Goal: Information Seeking & Learning: Check status

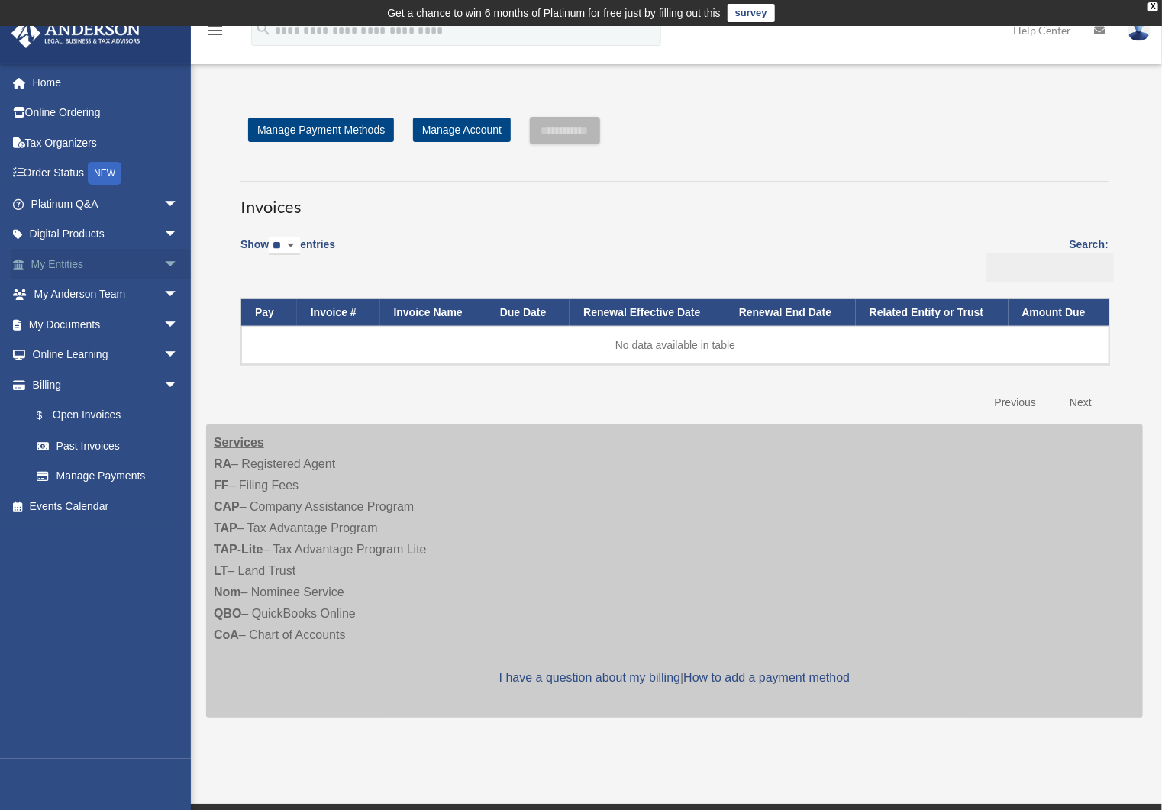
click at [70, 259] on link "My Entities arrow_drop_down" at bounding box center [106, 264] width 191 height 31
click at [89, 208] on link "Platinum Q&A arrow_drop_down" at bounding box center [106, 204] width 191 height 31
click at [82, 335] on link "My Documents arrow_drop_down" at bounding box center [106, 324] width 191 height 31
click at [88, 294] on link "My Anderson Team arrow_drop_down" at bounding box center [106, 295] width 191 height 31
click at [86, 267] on link "My Entities arrow_drop_down" at bounding box center [106, 264] width 191 height 31
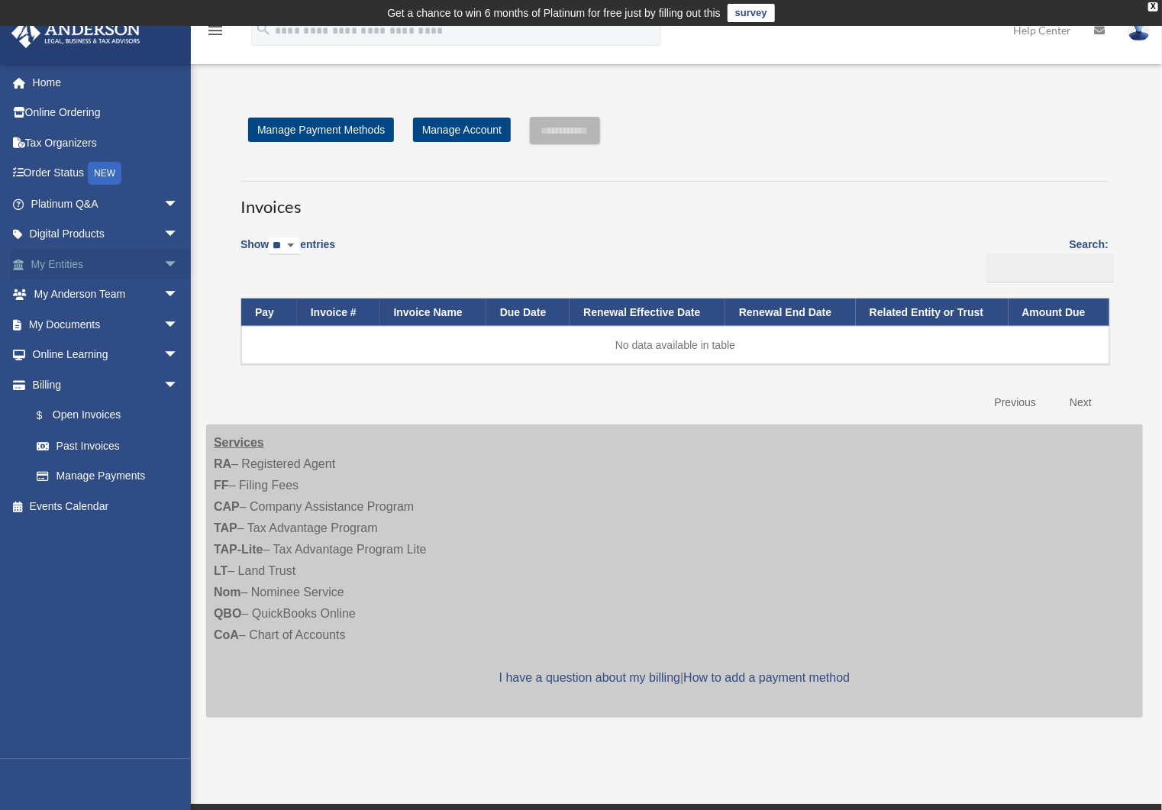
click at [163, 259] on span "arrow_drop_down" at bounding box center [178, 264] width 31 height 31
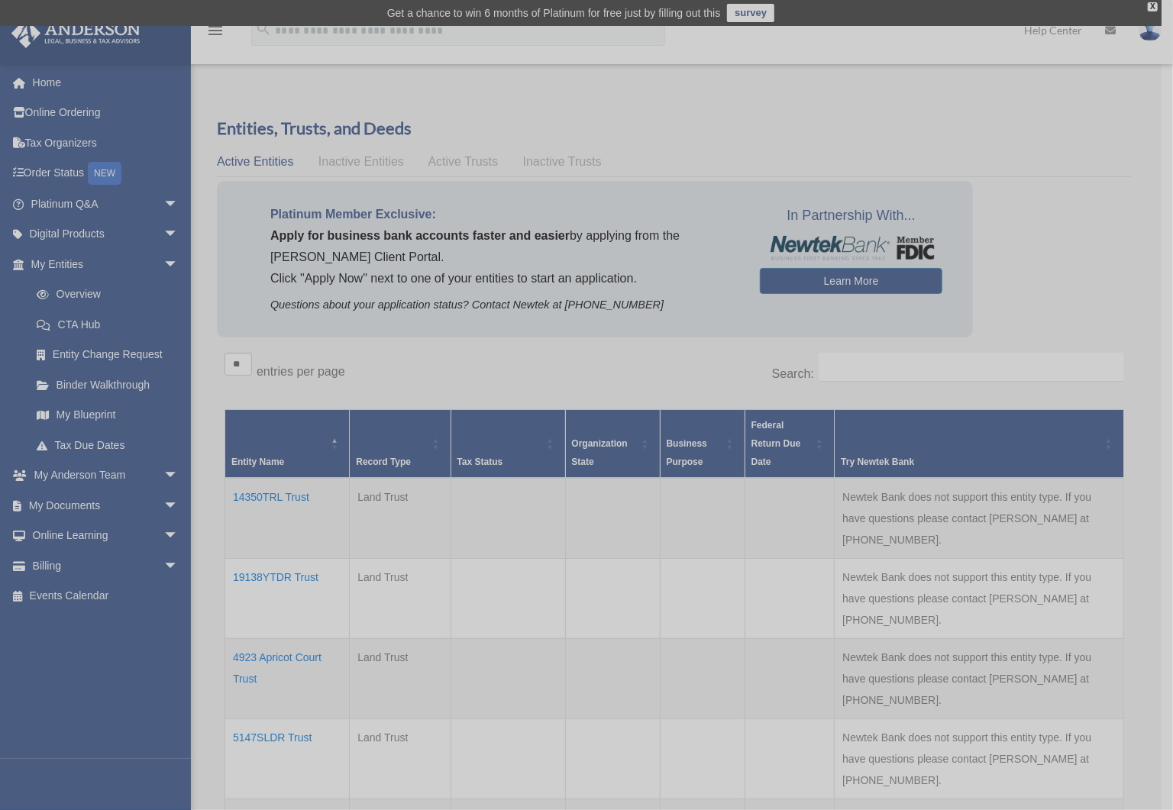
click at [73, 203] on div "x" at bounding box center [586, 405] width 1173 height 810
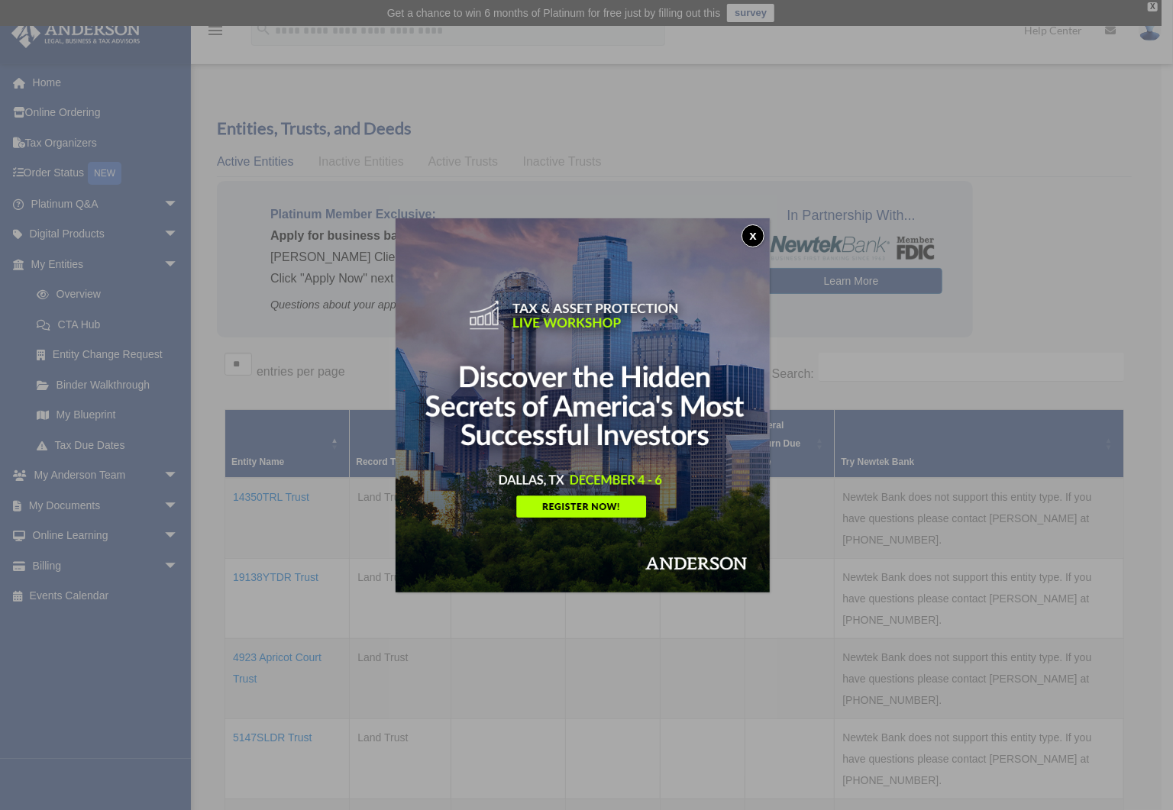
click at [754, 239] on button "x" at bounding box center [753, 236] width 23 height 23
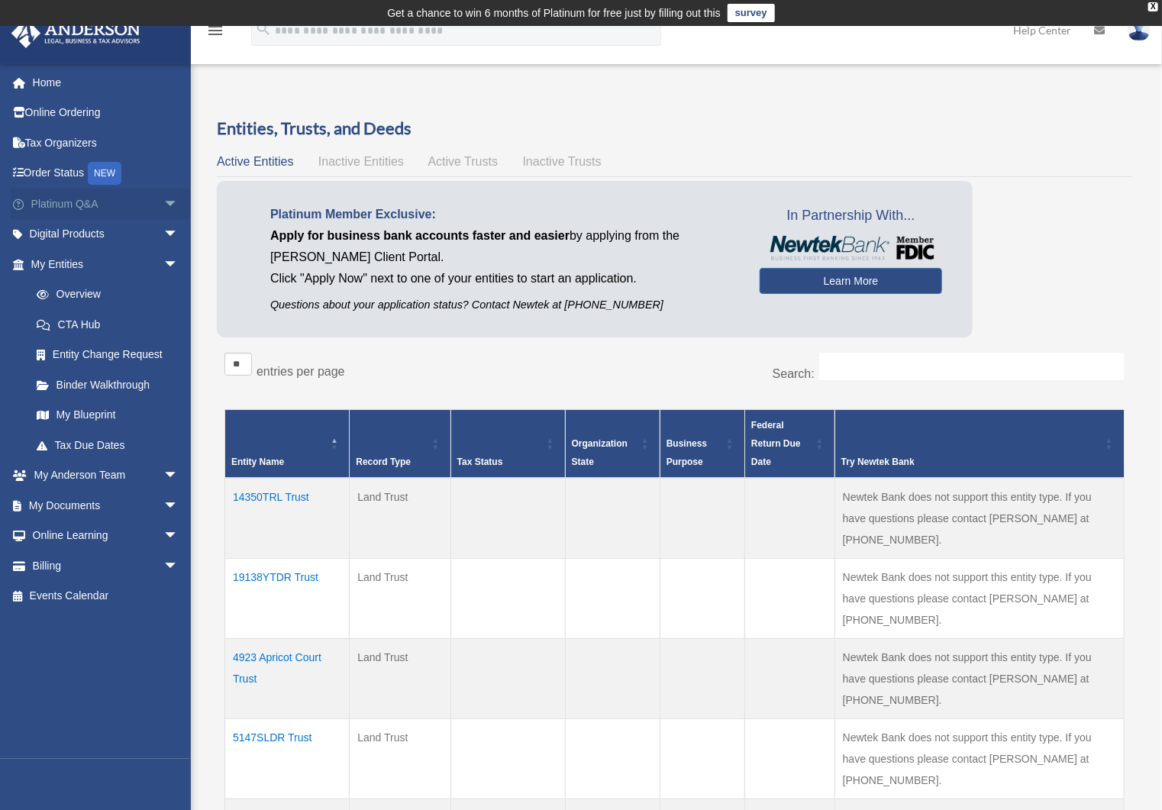
click at [86, 202] on link "Platinum Q&A arrow_drop_down" at bounding box center [106, 204] width 191 height 31
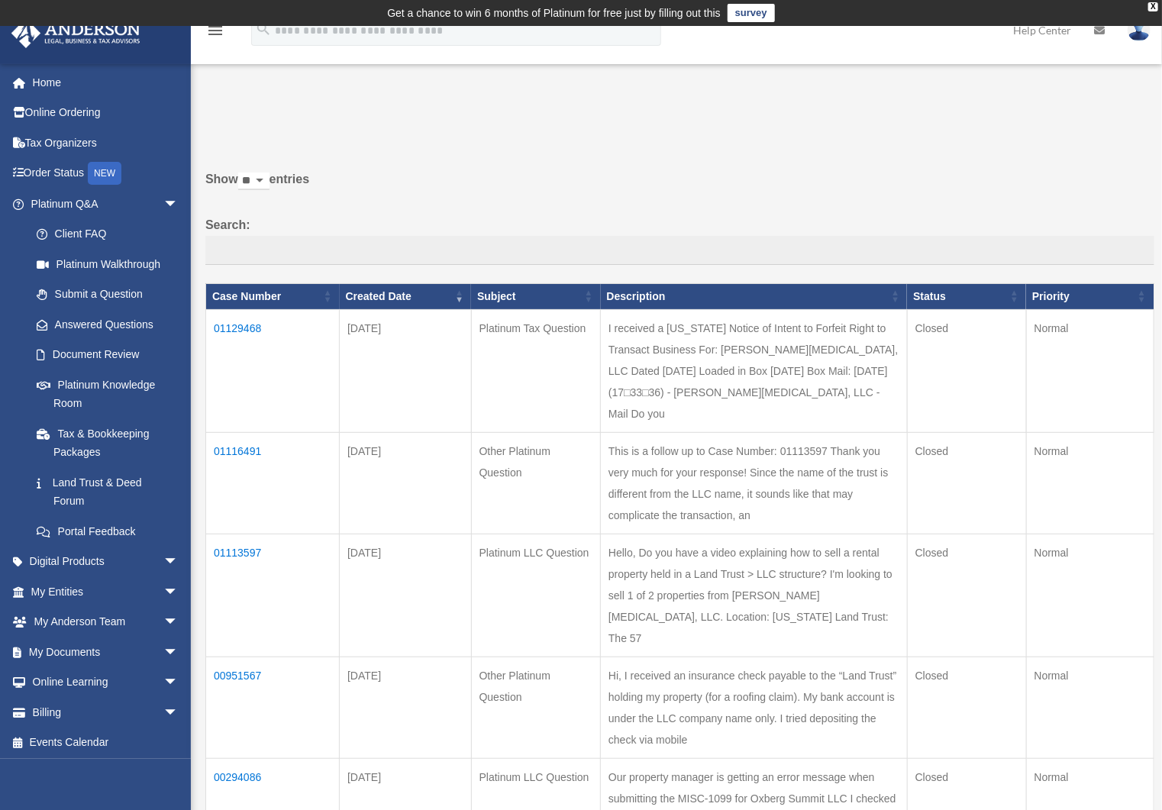
click at [233, 326] on td "01129468" at bounding box center [273, 370] width 134 height 123
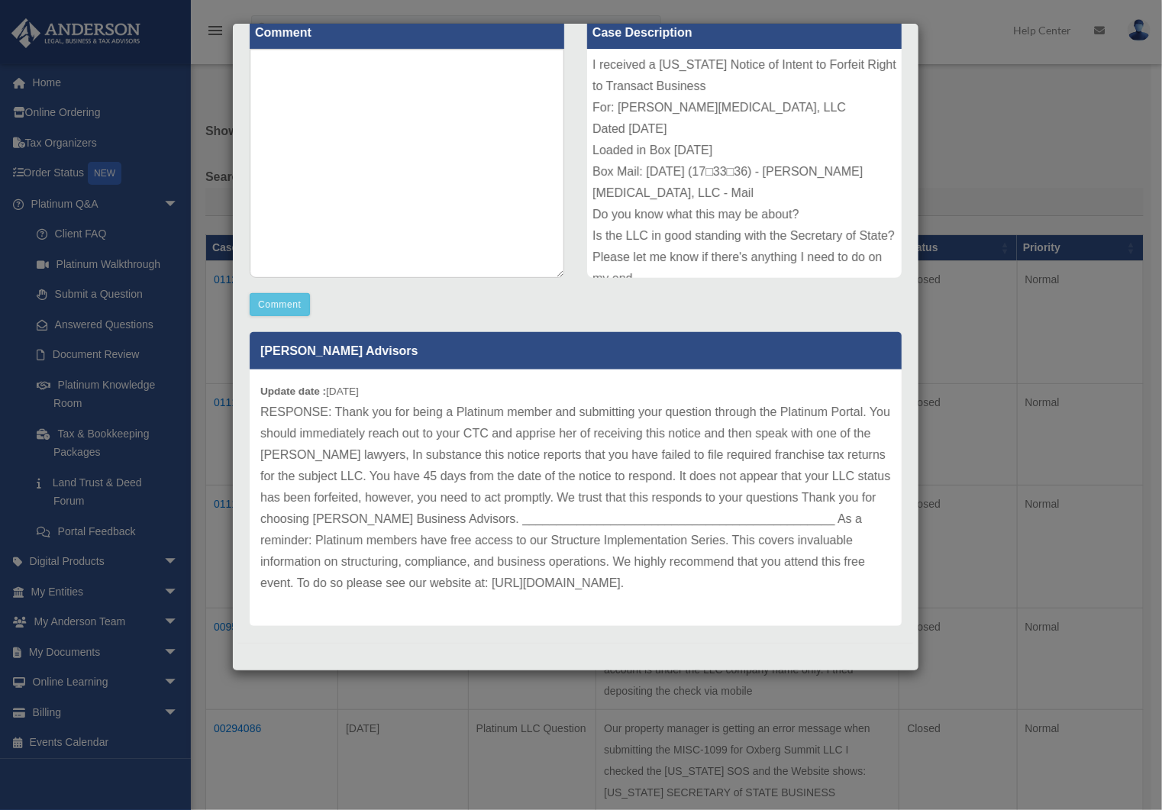
scroll to position [138, 0]
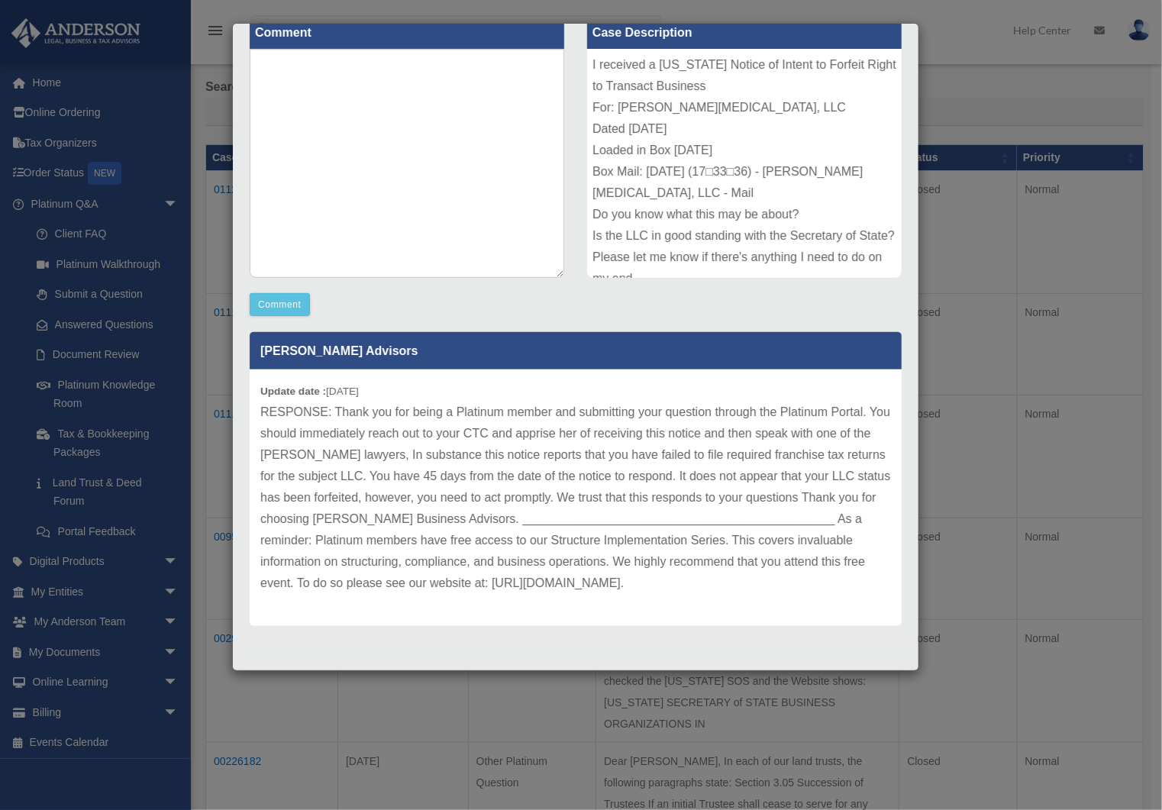
drag, startPoint x: 843, startPoint y: 587, endPoint x: 257, endPoint y: 386, distance: 620.0
click at [257, 386] on div "Update date : 10-03-2025" at bounding box center [576, 498] width 652 height 257
copy div "Update date : 10-03-2025 RESPONSE: Thank you for being a Platinum member and su…"
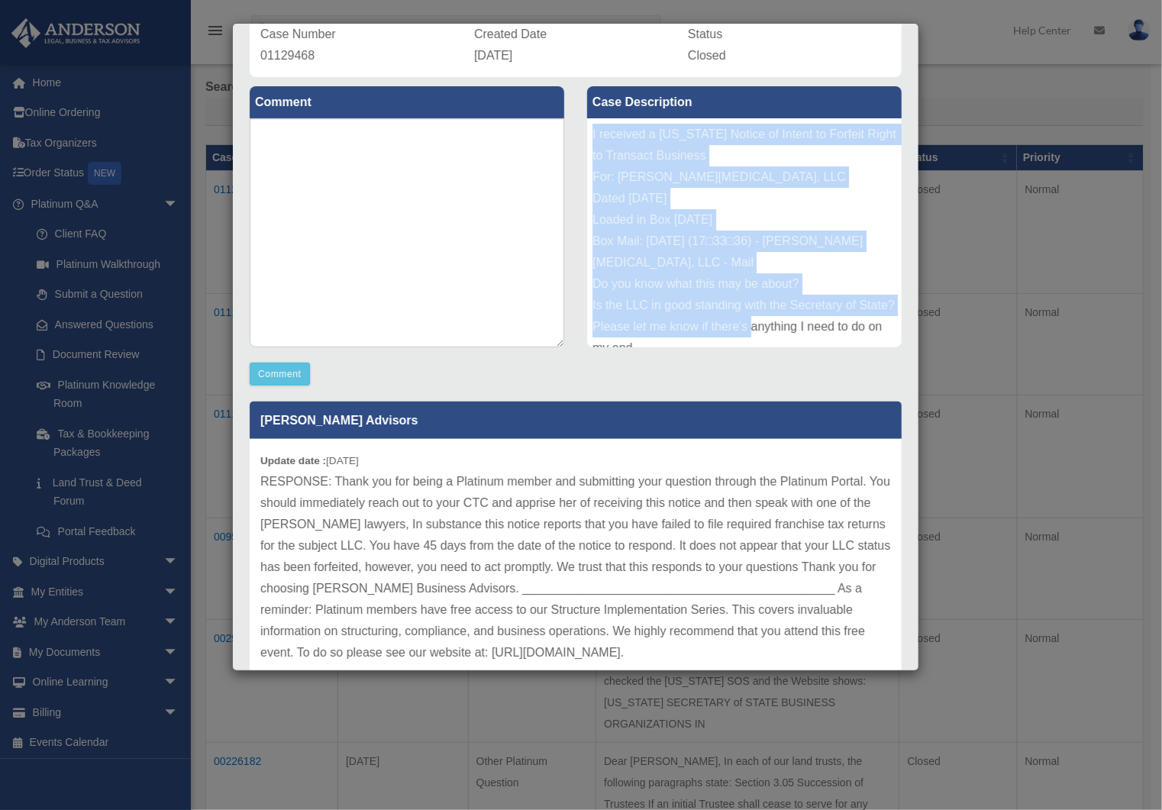
scroll to position [81, 0]
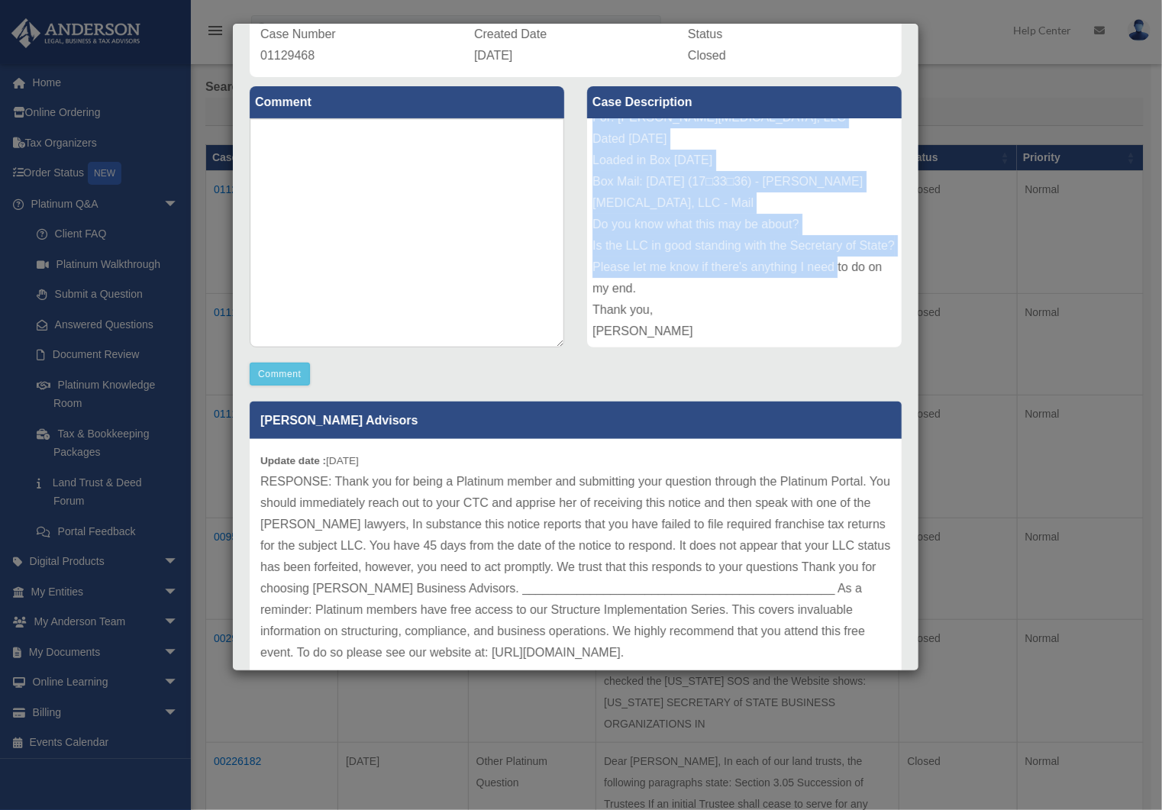
drag, startPoint x: 588, startPoint y: 133, endPoint x: 775, endPoint y: 321, distance: 265.1
click at [775, 321] on div "I received a Texas Notice of Intent to Forfeit Right to Transact Business For: …" at bounding box center [744, 232] width 315 height 229
click at [775, 322] on div "I received a Texas Notice of Intent to Forfeit Right to Transact Business For: …" at bounding box center [744, 232] width 315 height 229
copy div "I received a Texas Notice of Intent to Forfeit Right to Transact Business For: …"
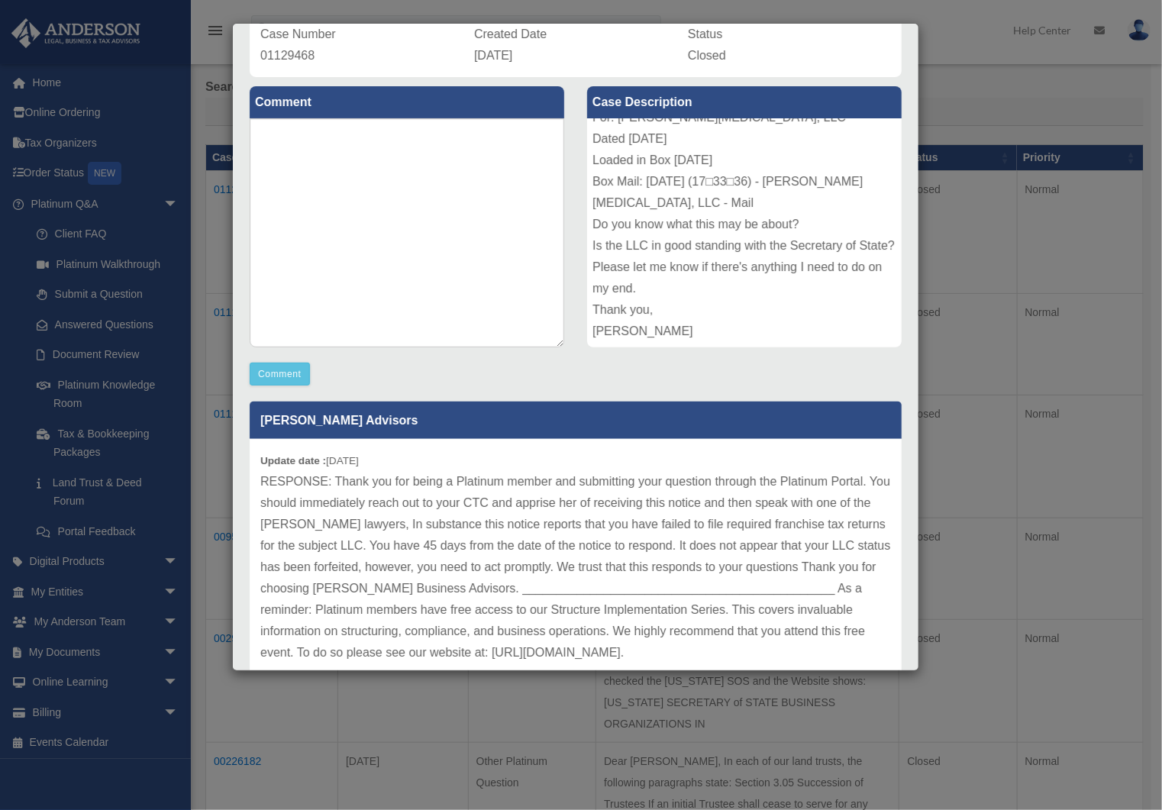
click at [393, 480] on p "RESPONSE: Thank you for being a Platinum member and submitting your question th…" at bounding box center [575, 567] width 631 height 192
drag, startPoint x: 273, startPoint y: 463, endPoint x: 856, endPoint y: 656, distance: 613.9
click at [856, 656] on div "Update date : 10-03-2025" at bounding box center [576, 567] width 652 height 257
copy div "pdate date : 10-03-2025 RESPONSE: Thank you for being a Platinum member and sub…"
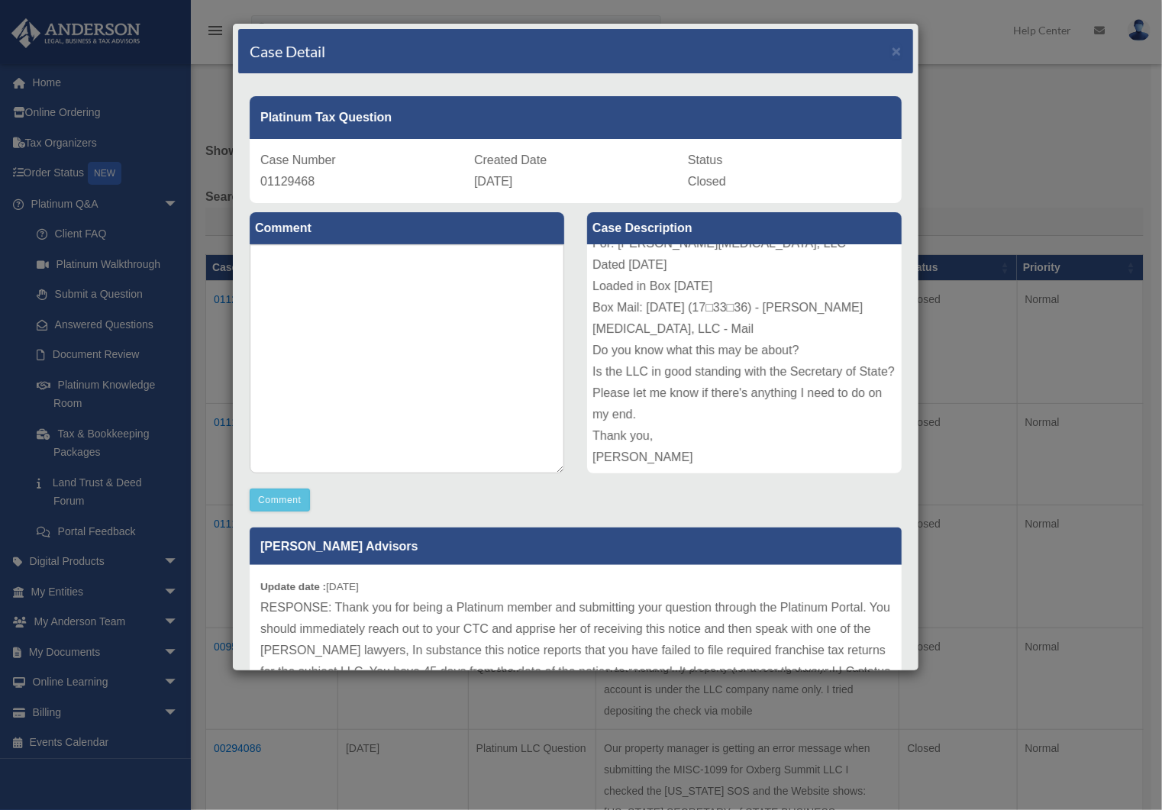
scroll to position [0, 0]
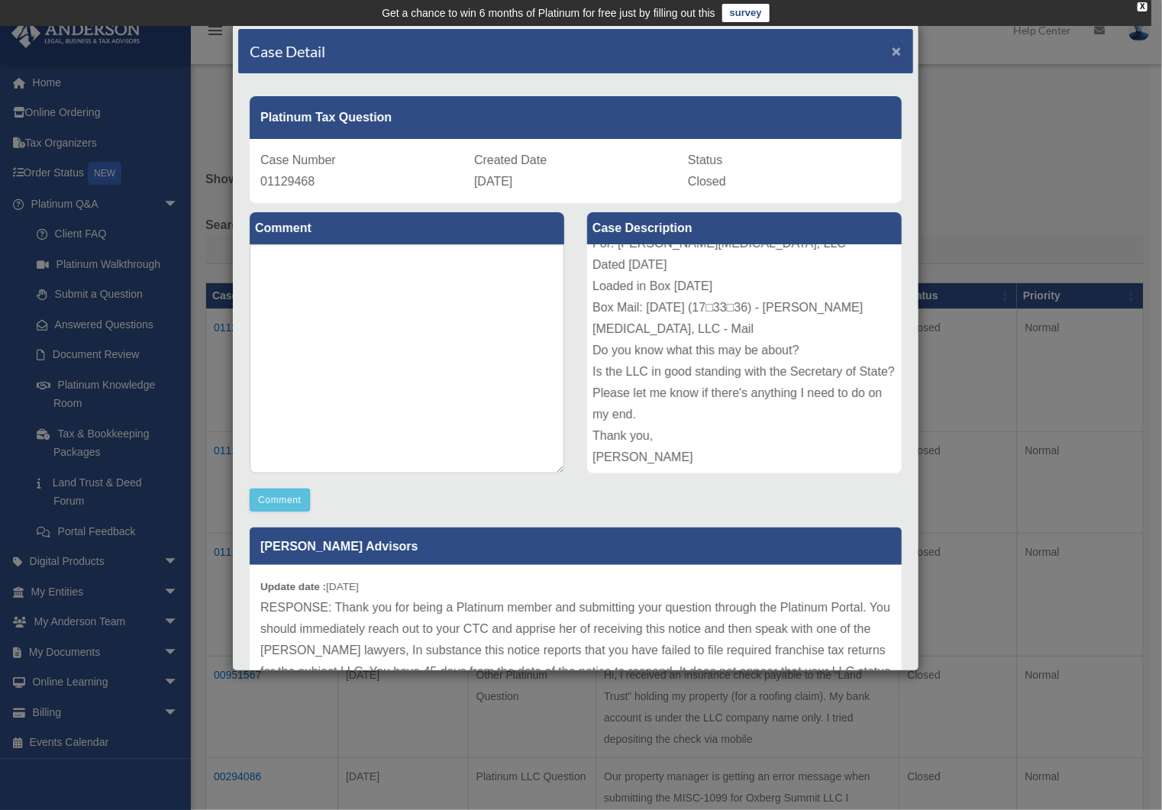
click at [892, 44] on span "×" at bounding box center [897, 51] width 10 height 18
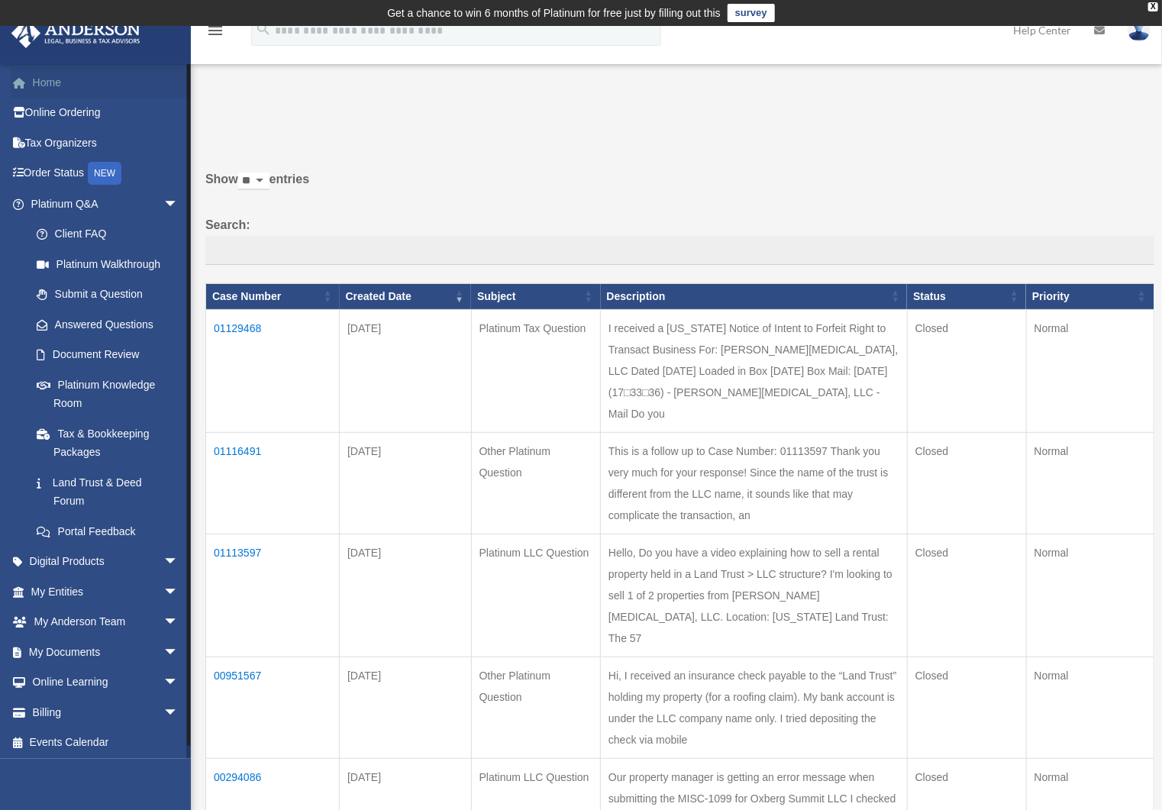
click at [53, 76] on link "Home" at bounding box center [106, 82] width 191 height 31
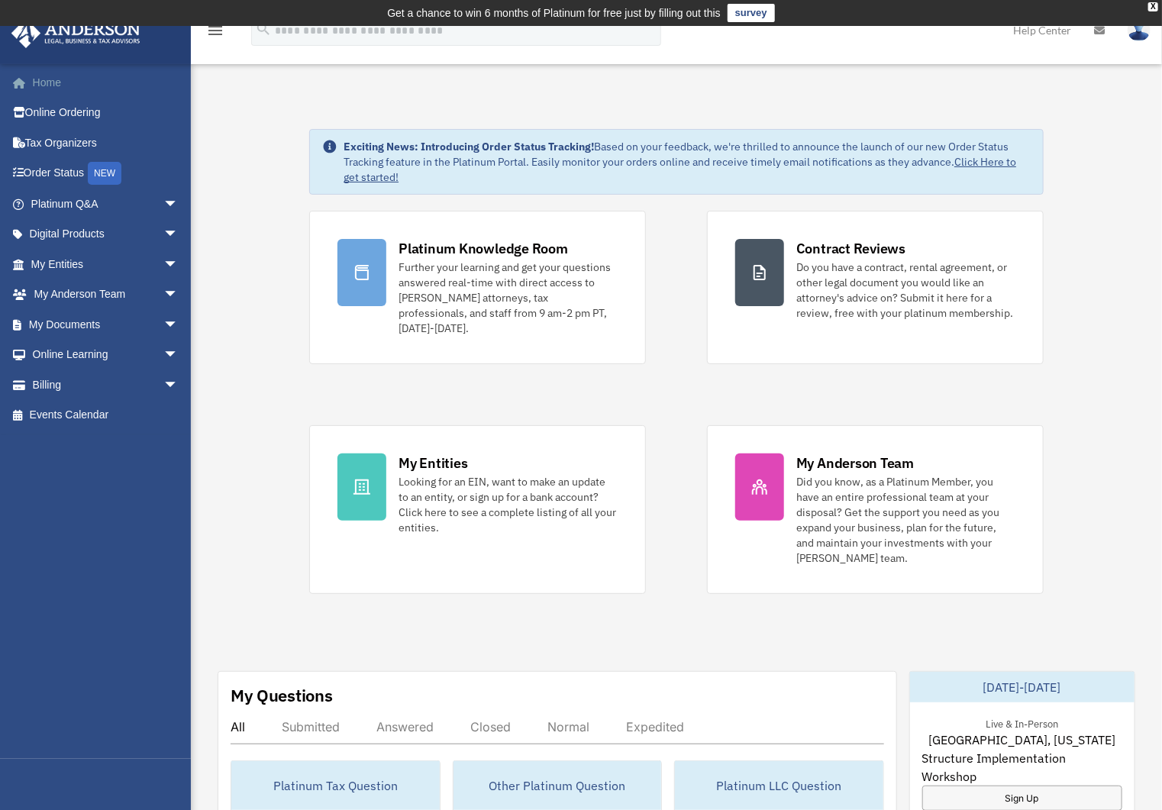
click at [58, 79] on link "Home" at bounding box center [106, 82] width 191 height 31
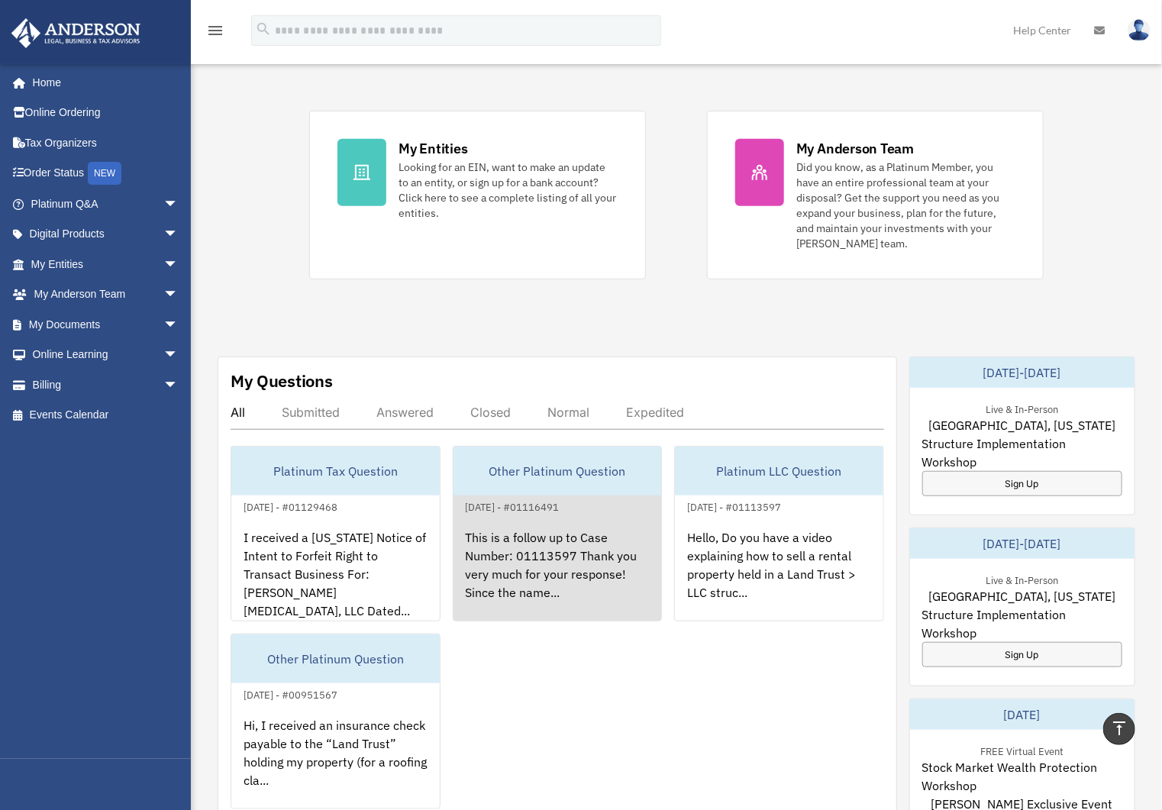
scroll to position [409, 0]
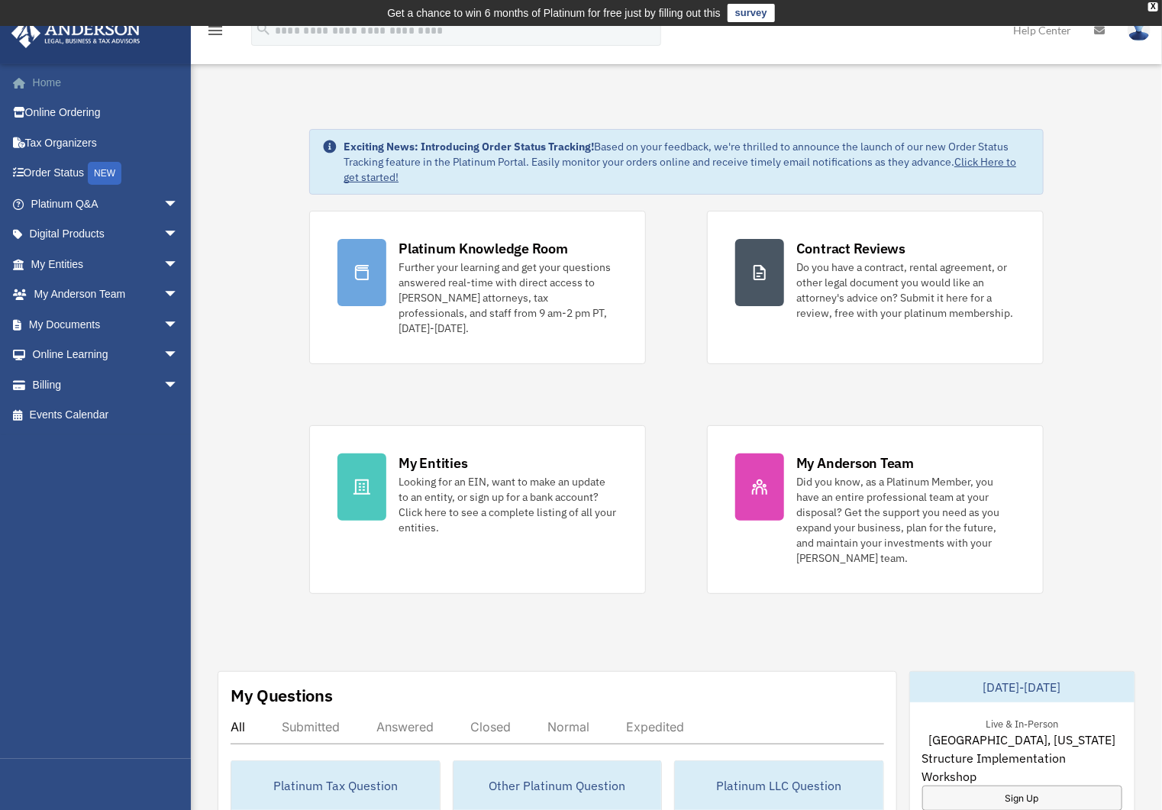
click at [42, 76] on link "Home" at bounding box center [106, 82] width 191 height 31
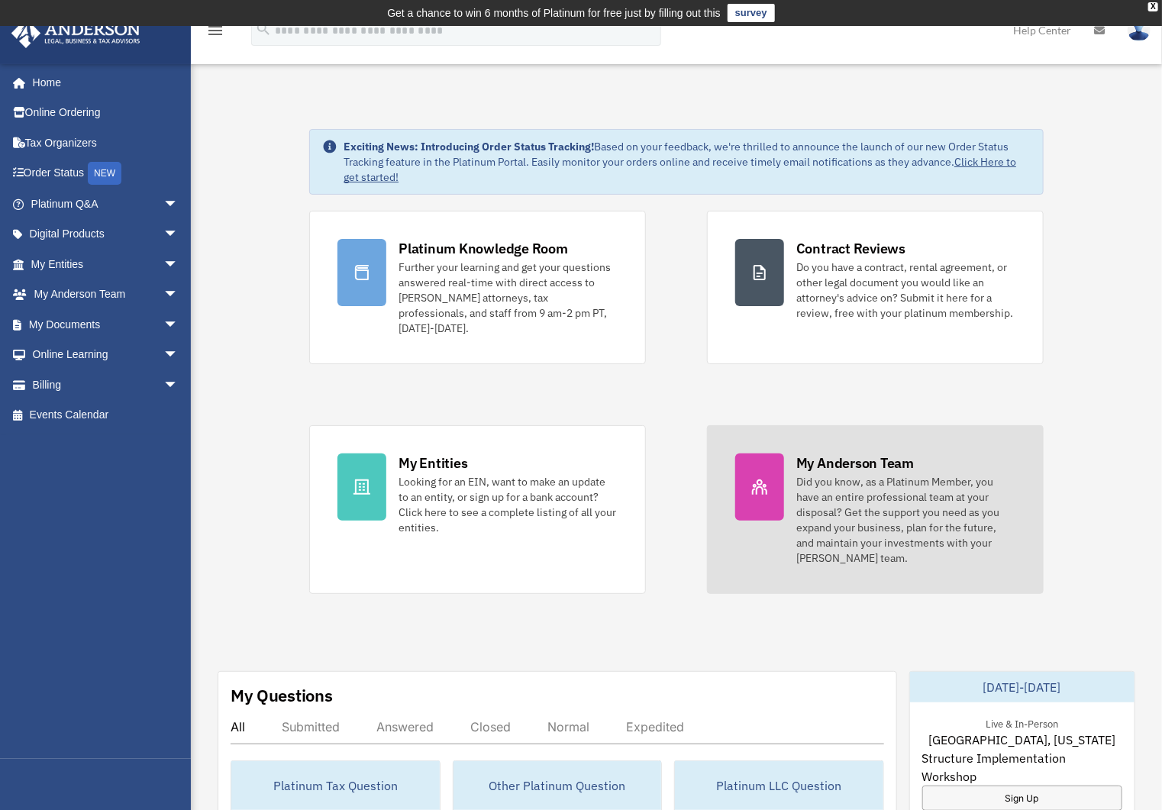
click at [786, 465] on link "My Anderson Team Did you know, as a Platinum Member, you have an entire profess…" at bounding box center [875, 509] width 337 height 169
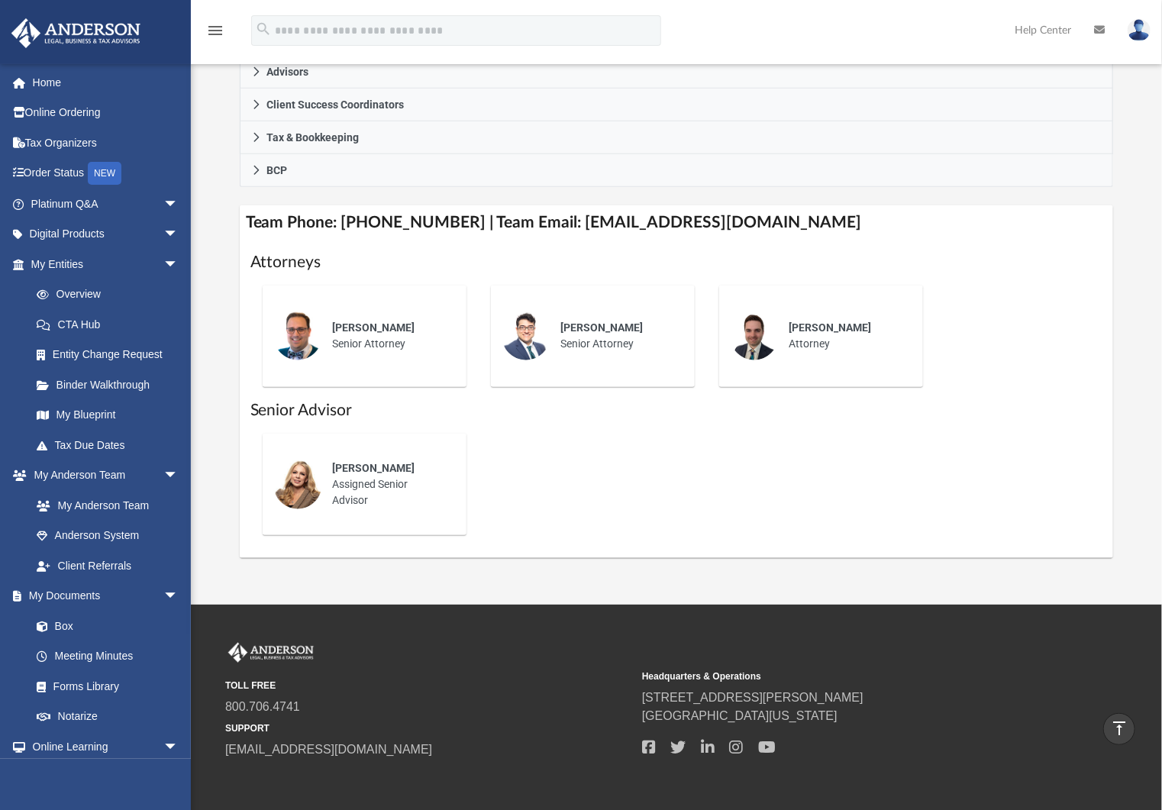
scroll to position [486, 0]
click at [342, 438] on div "Serena Cervantes Assigned Senior Advisor" at bounding box center [365, 484] width 204 height 102
click at [328, 477] on div "Serena Cervantes Assigned Senior Advisor" at bounding box center [389, 483] width 134 height 69
drag, startPoint x: 341, startPoint y: 466, endPoint x: 359, endPoint y: 466, distance: 18.3
click at [359, 466] on span "Serena Cervantes" at bounding box center [374, 467] width 82 height 12
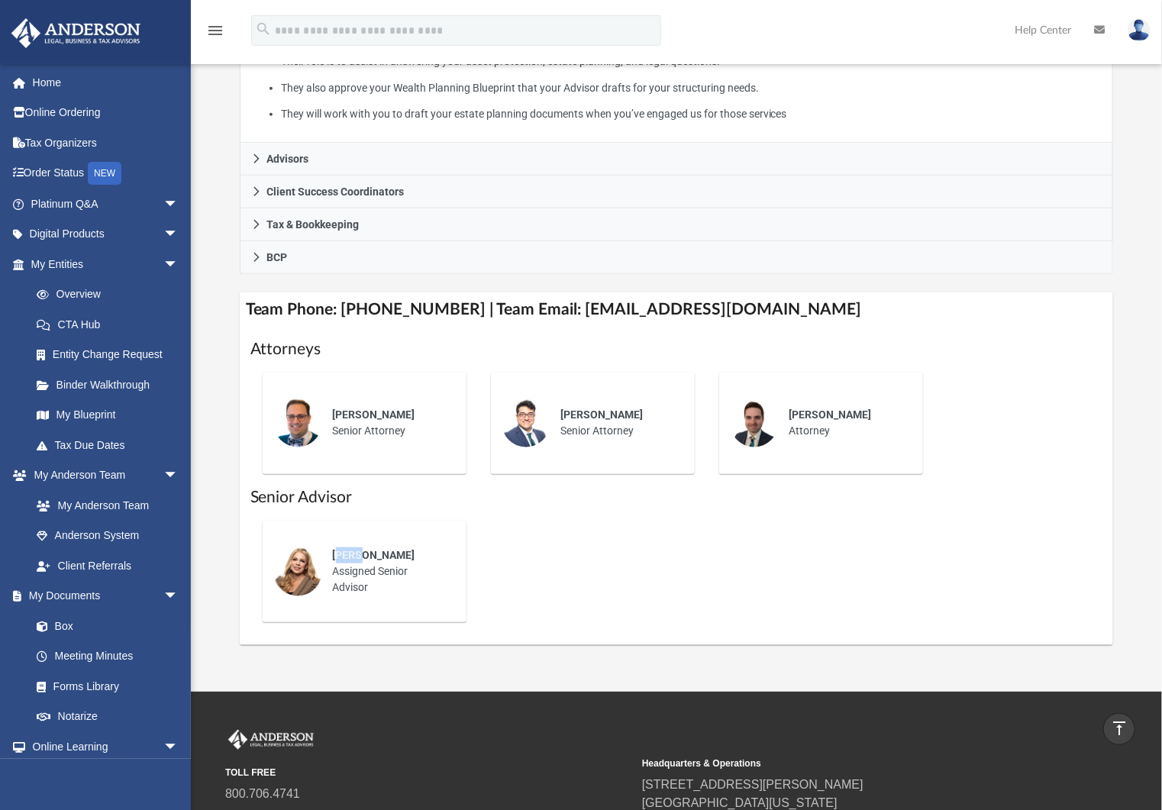
scroll to position [416, 0]
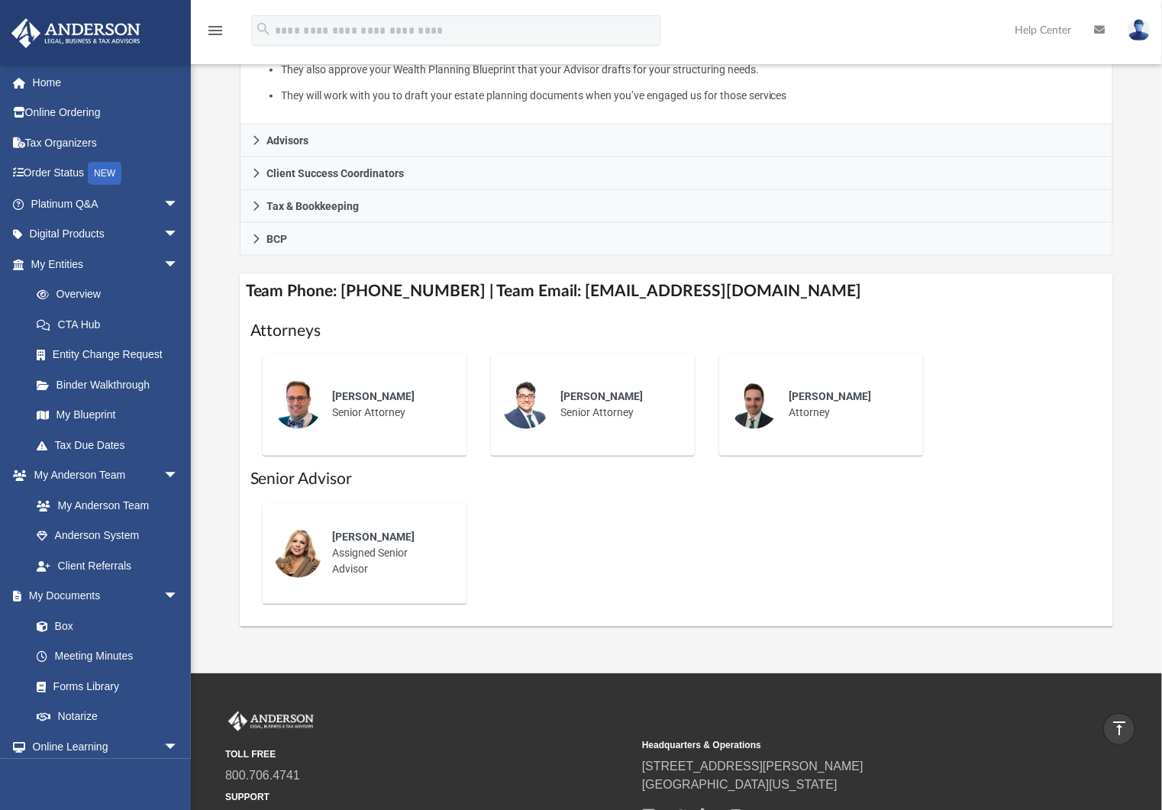
click at [342, 553] on div "Serena Cervantes Assigned Senior Advisor" at bounding box center [389, 553] width 134 height 69
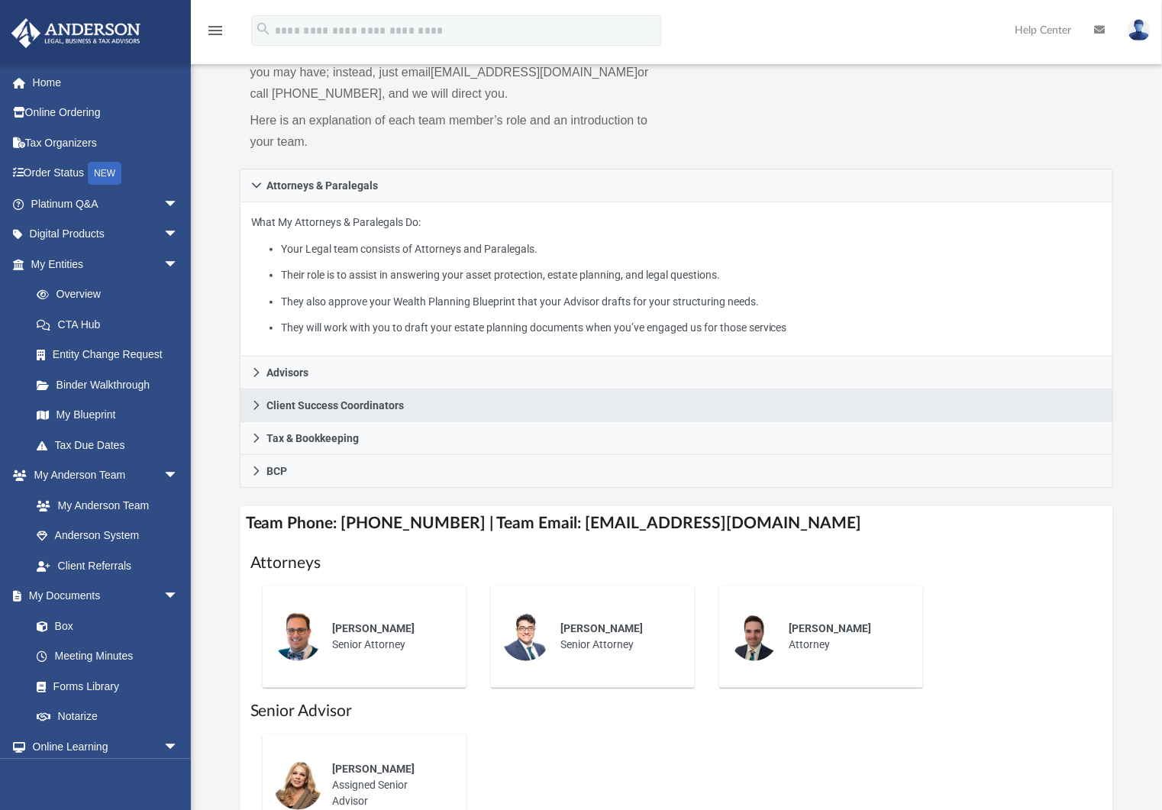
scroll to position [208, 0]
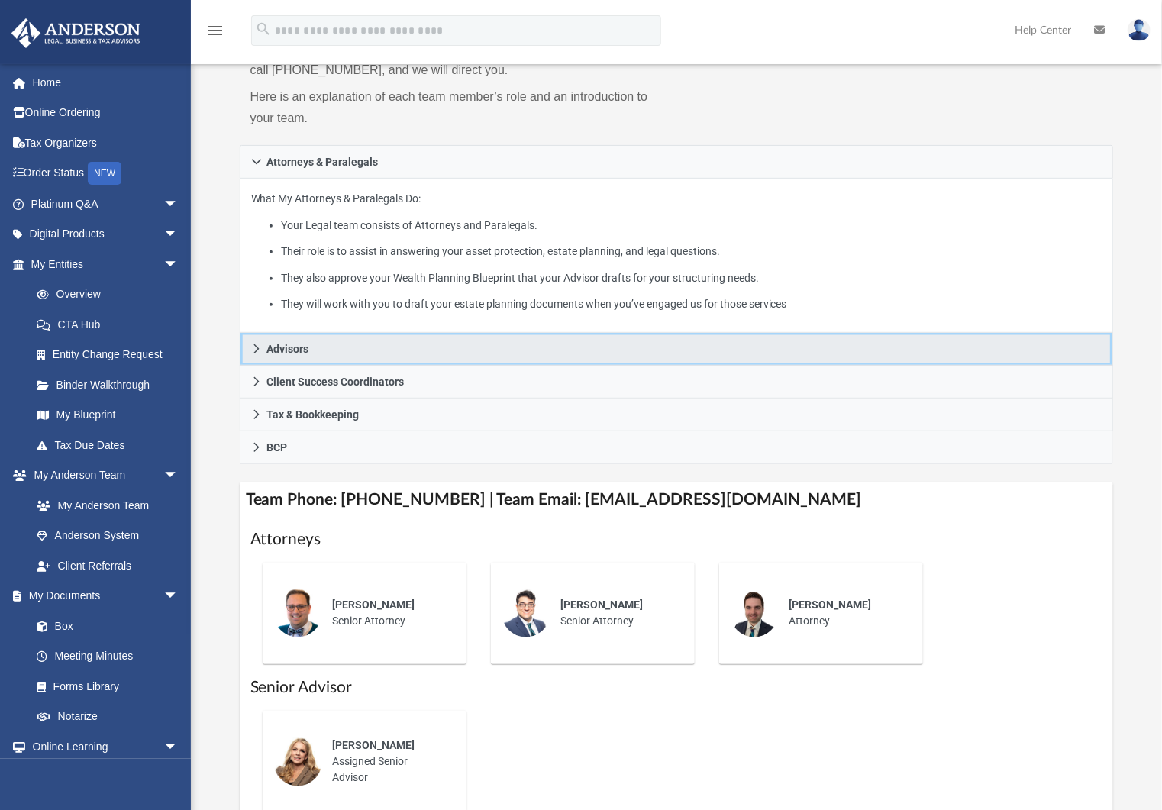
click at [276, 349] on span "Advisors" at bounding box center [288, 349] width 42 height 11
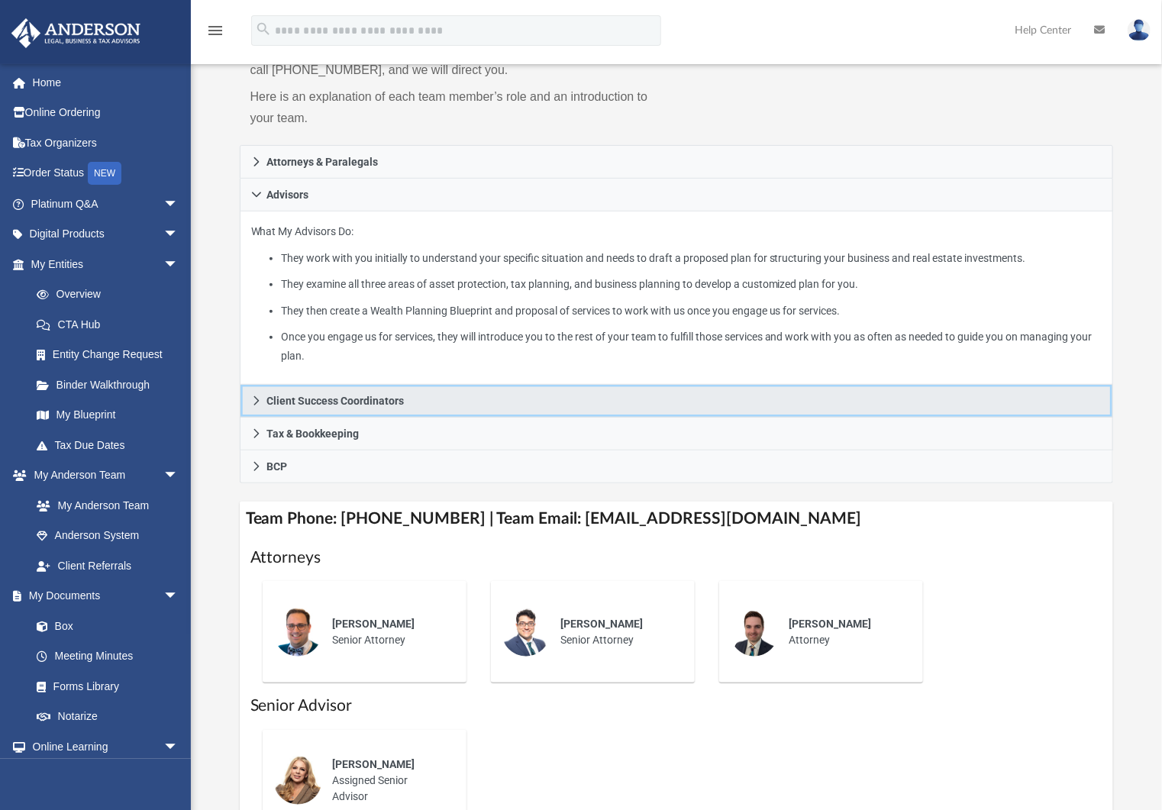
click at [298, 408] on link "Client Success Coordinators" at bounding box center [677, 401] width 874 height 33
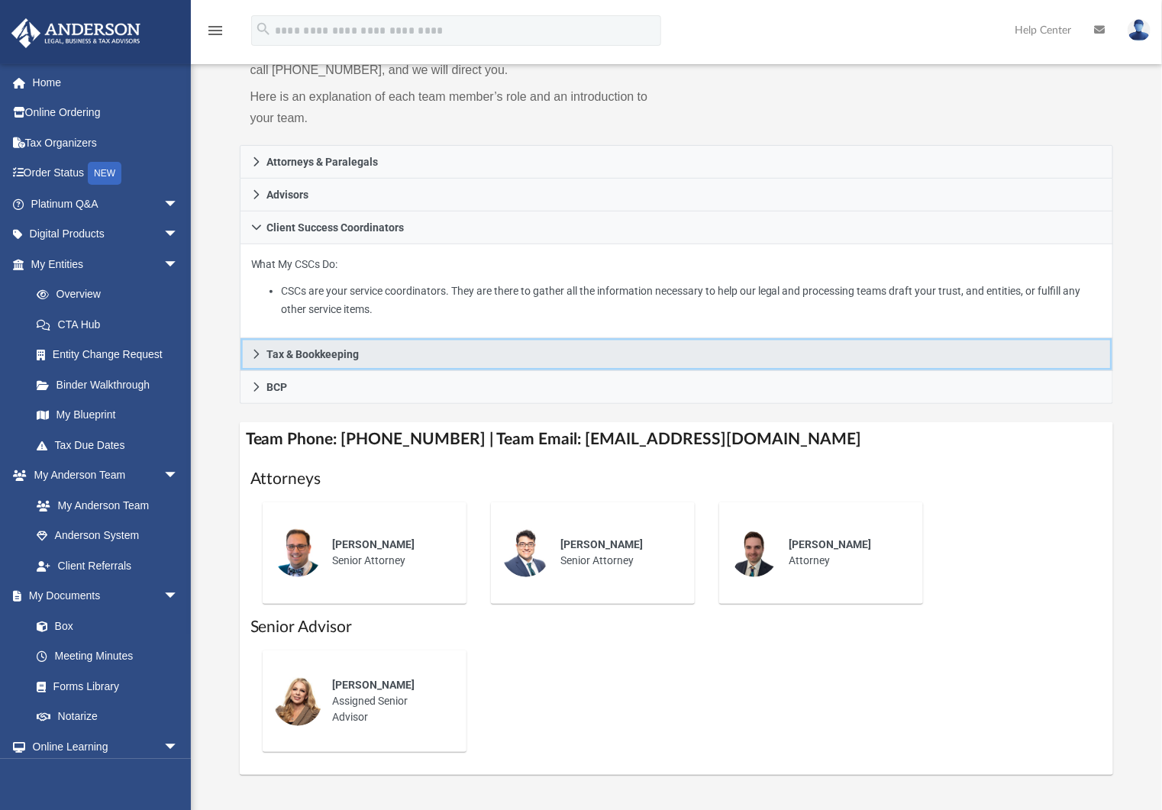
click at [313, 349] on span "Tax & Bookkeeping" at bounding box center [313, 354] width 92 height 11
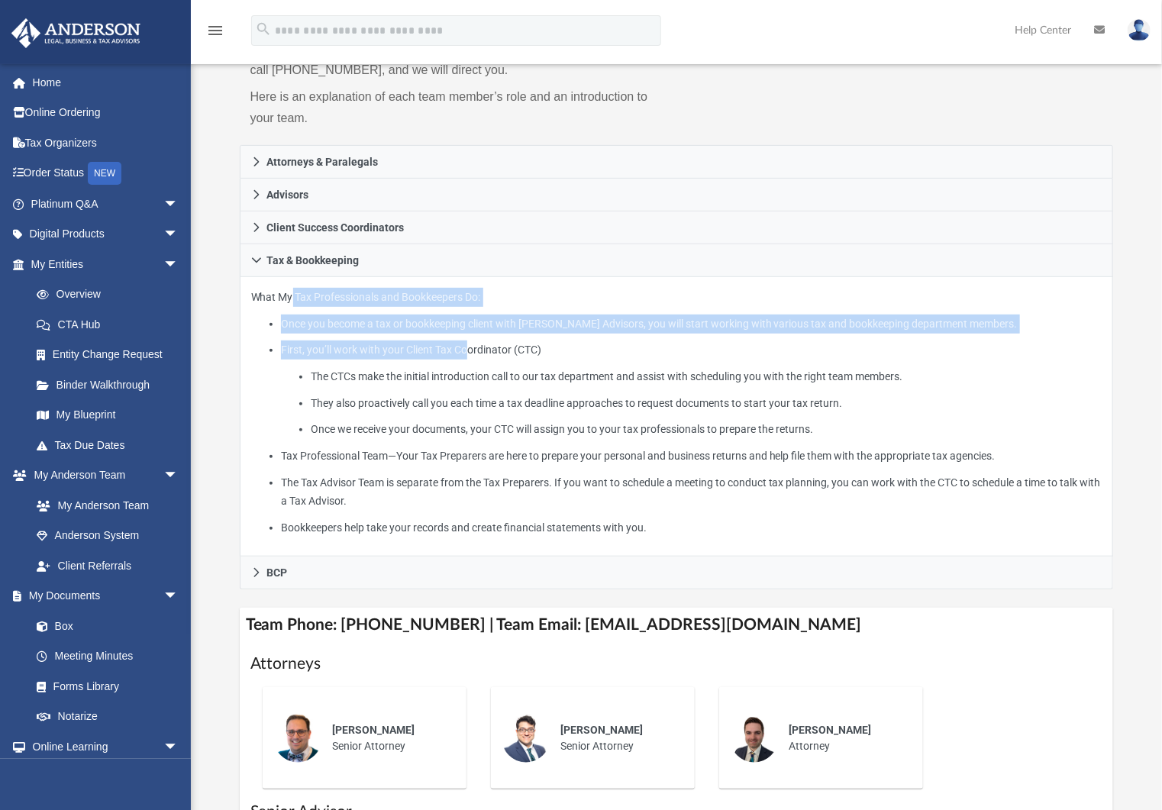
drag, startPoint x: 306, startPoint y: 305, endPoint x: 470, endPoint y: 351, distance: 169.7
click at [470, 351] on p "What My Tax Professionals and Bookkeepers Do: Once you become a tax or bookkeep…" at bounding box center [677, 413] width 852 height 250
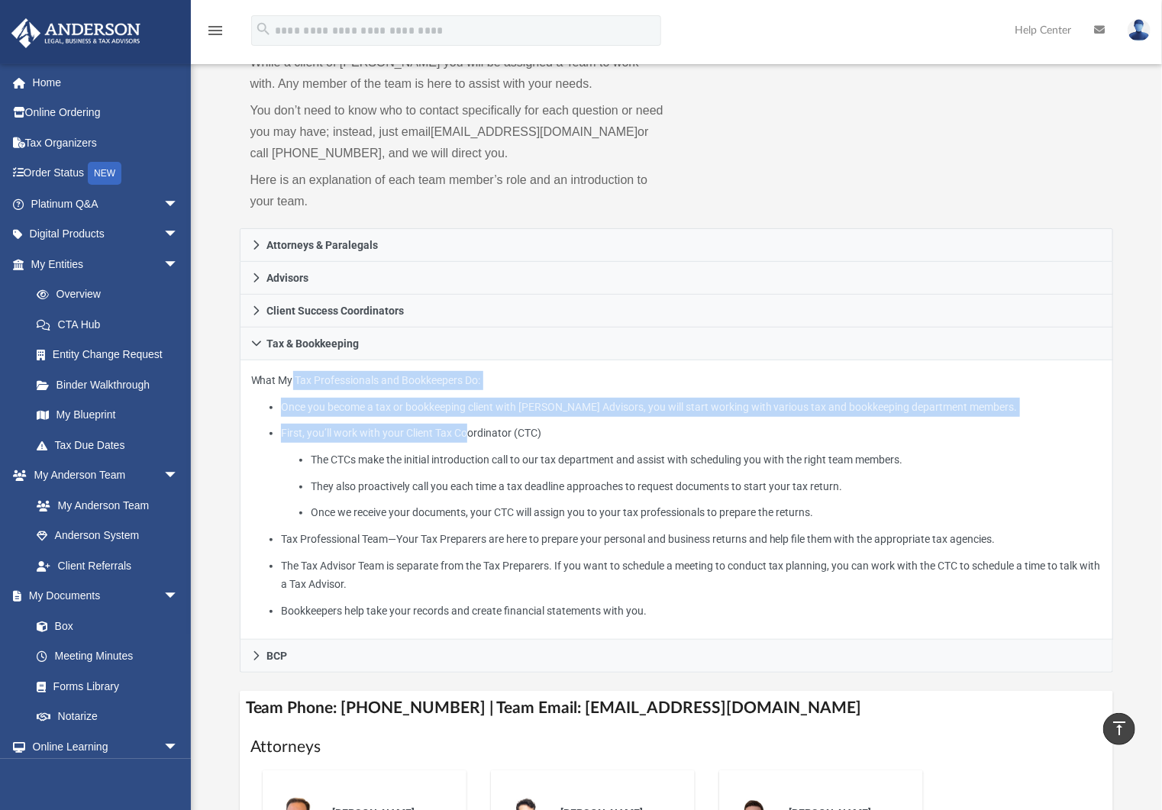
scroll to position [0, 0]
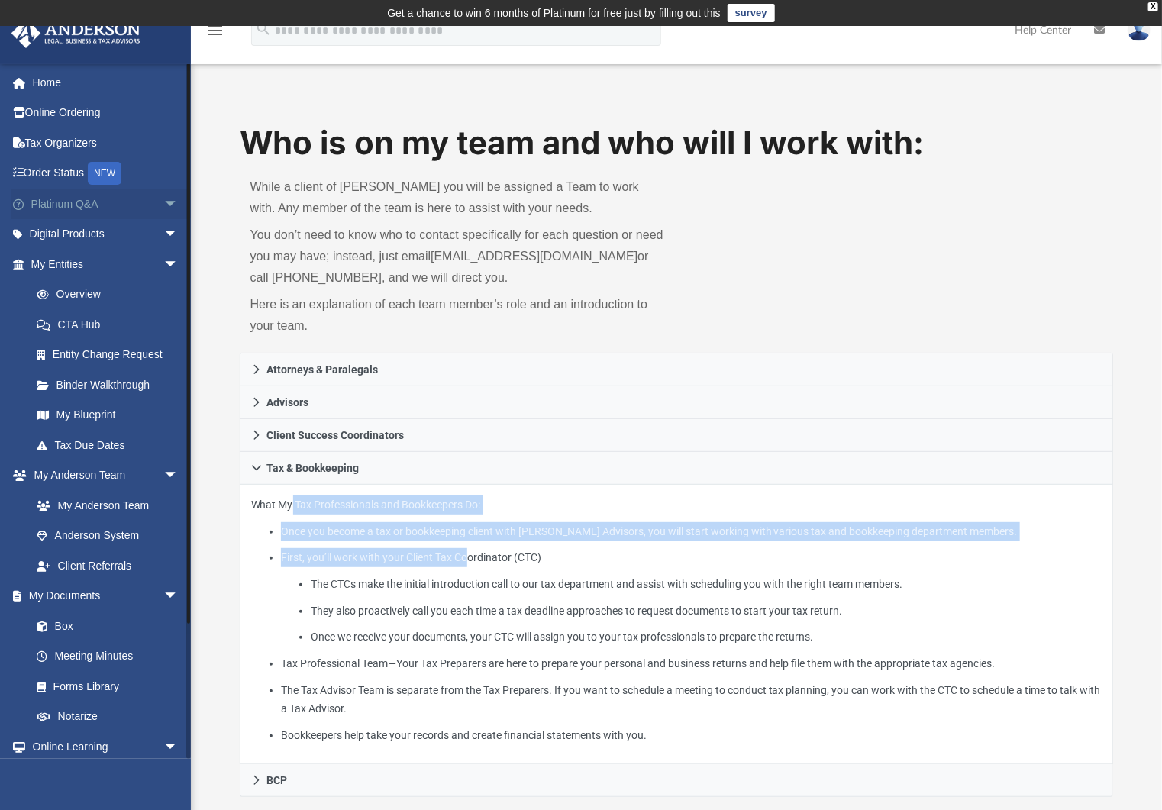
click at [80, 204] on link "Platinum Q&A arrow_drop_down" at bounding box center [106, 204] width 191 height 31
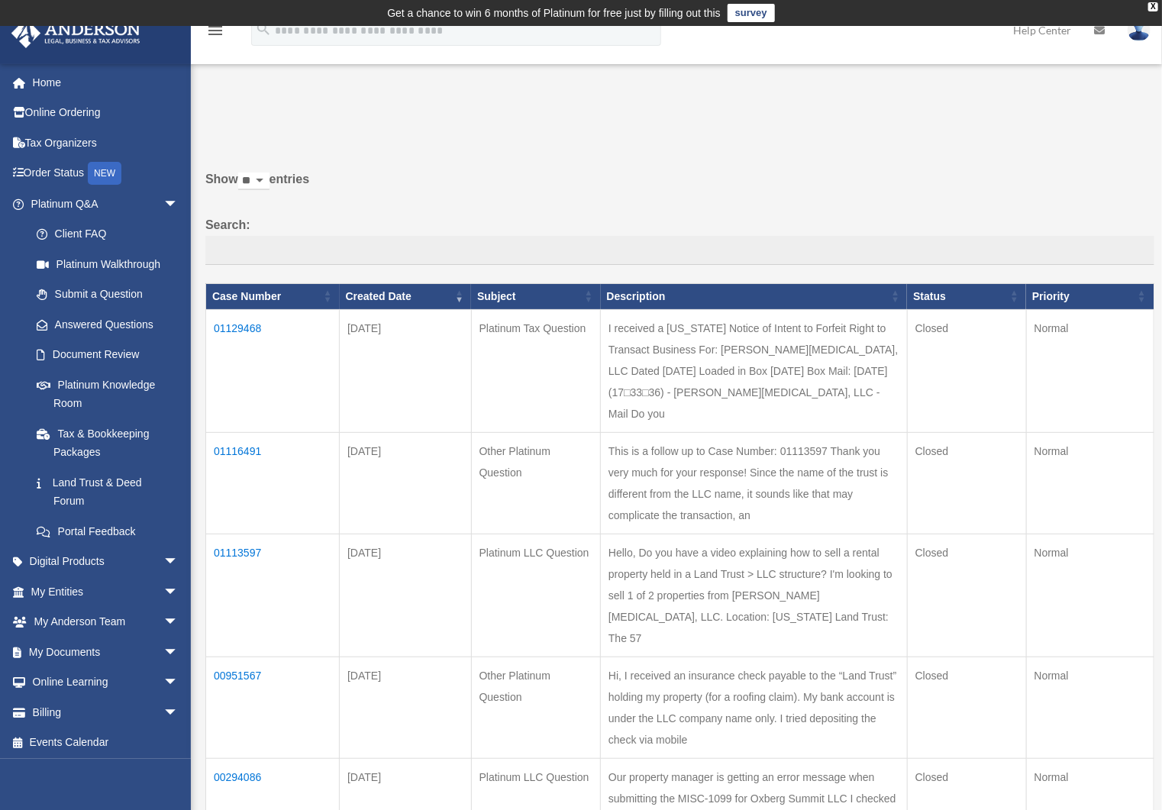
drag, startPoint x: 293, startPoint y: 325, endPoint x: 216, endPoint y: 305, distance: 79.6
click at [215, 305] on table "Case Number Created Date Subject Description Status Priority" at bounding box center [679, 826] width 949 height 1086
copy table "Case Number Created Date Subject Description Status Priority 01129468"
